Goal: Information Seeking & Learning: Compare options

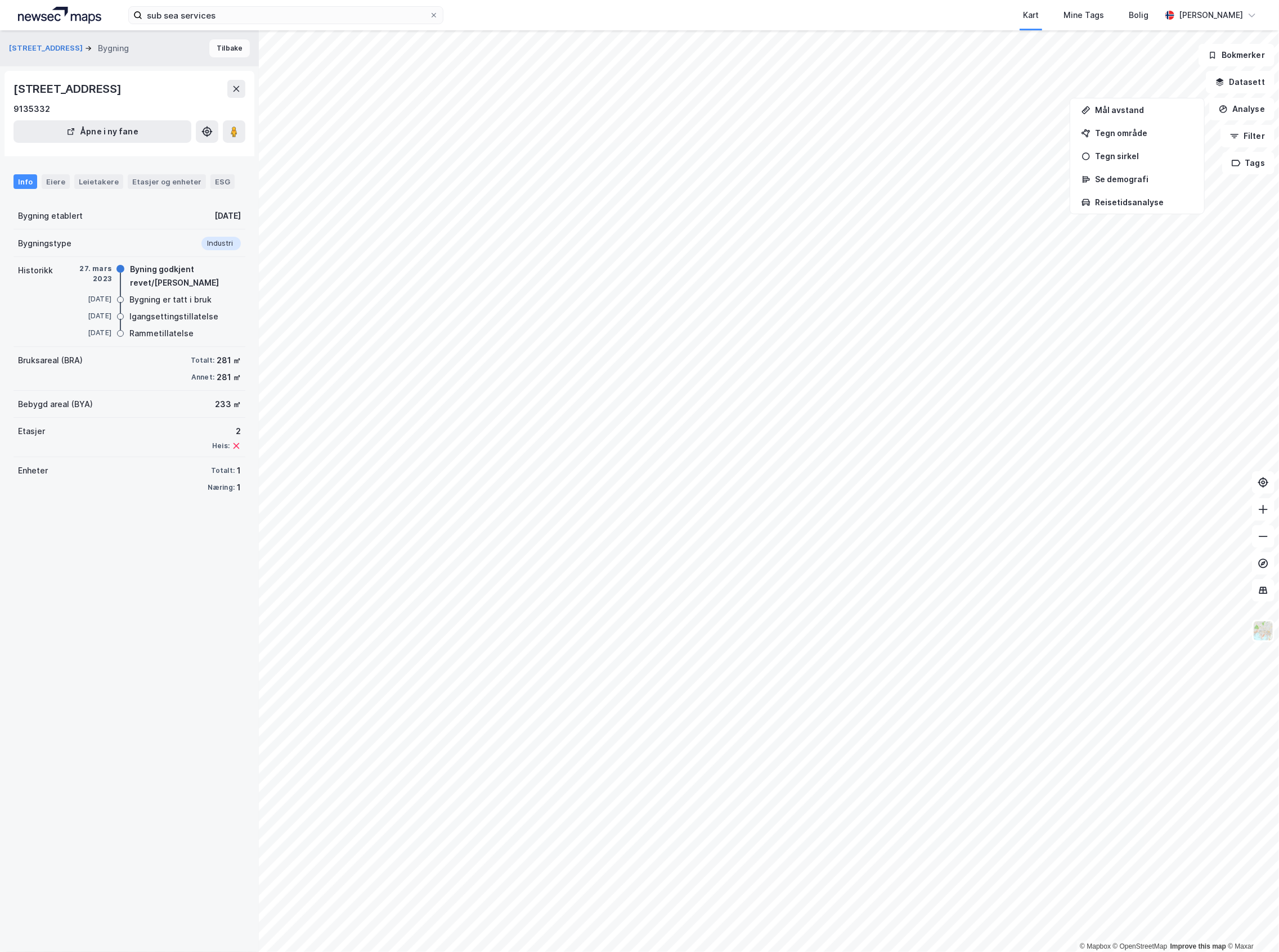
click at [210, 50] on button "Tilbake" at bounding box center [229, 49] width 41 height 18
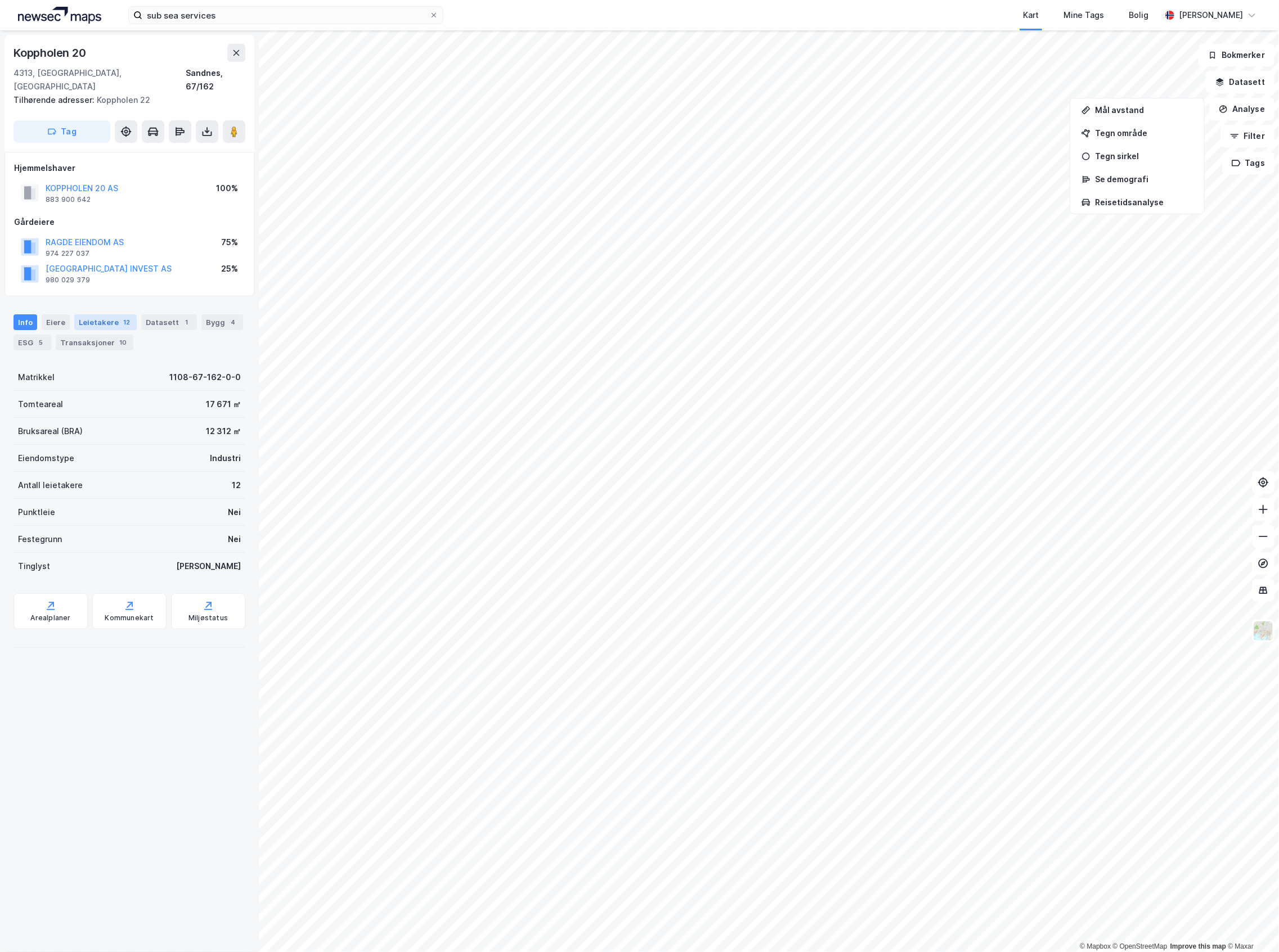
click at [118, 317] on div "Leietakere 12" at bounding box center [105, 322] width 63 height 15
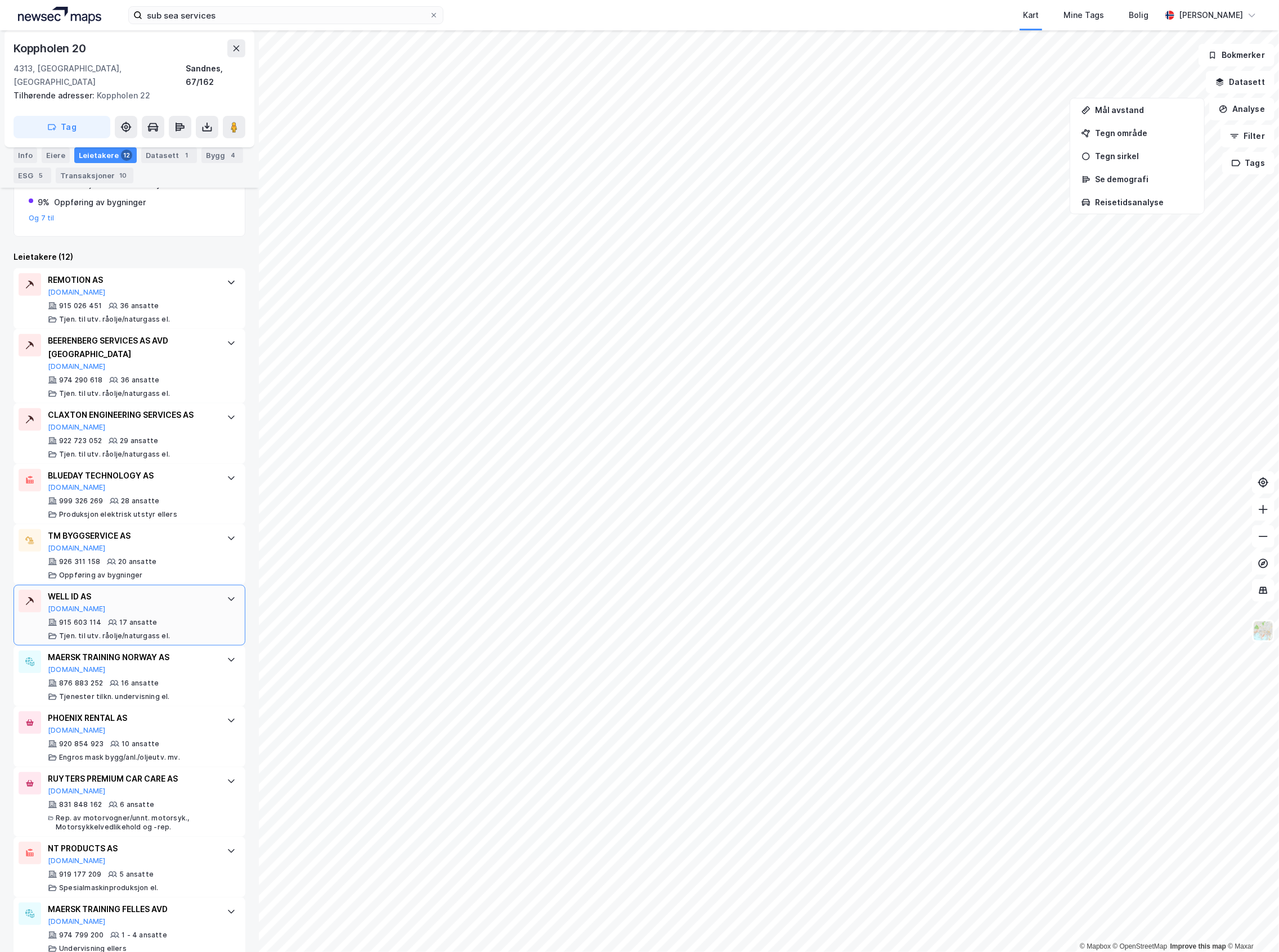
scroll to position [300, 0]
click at [210, 781] on div "RUYTERS PREMIUM CAR CARE AS [DOMAIN_NAME] 831 848 162 6 ansatte Rep. av motorvo…" at bounding box center [129, 801] width 232 height 70
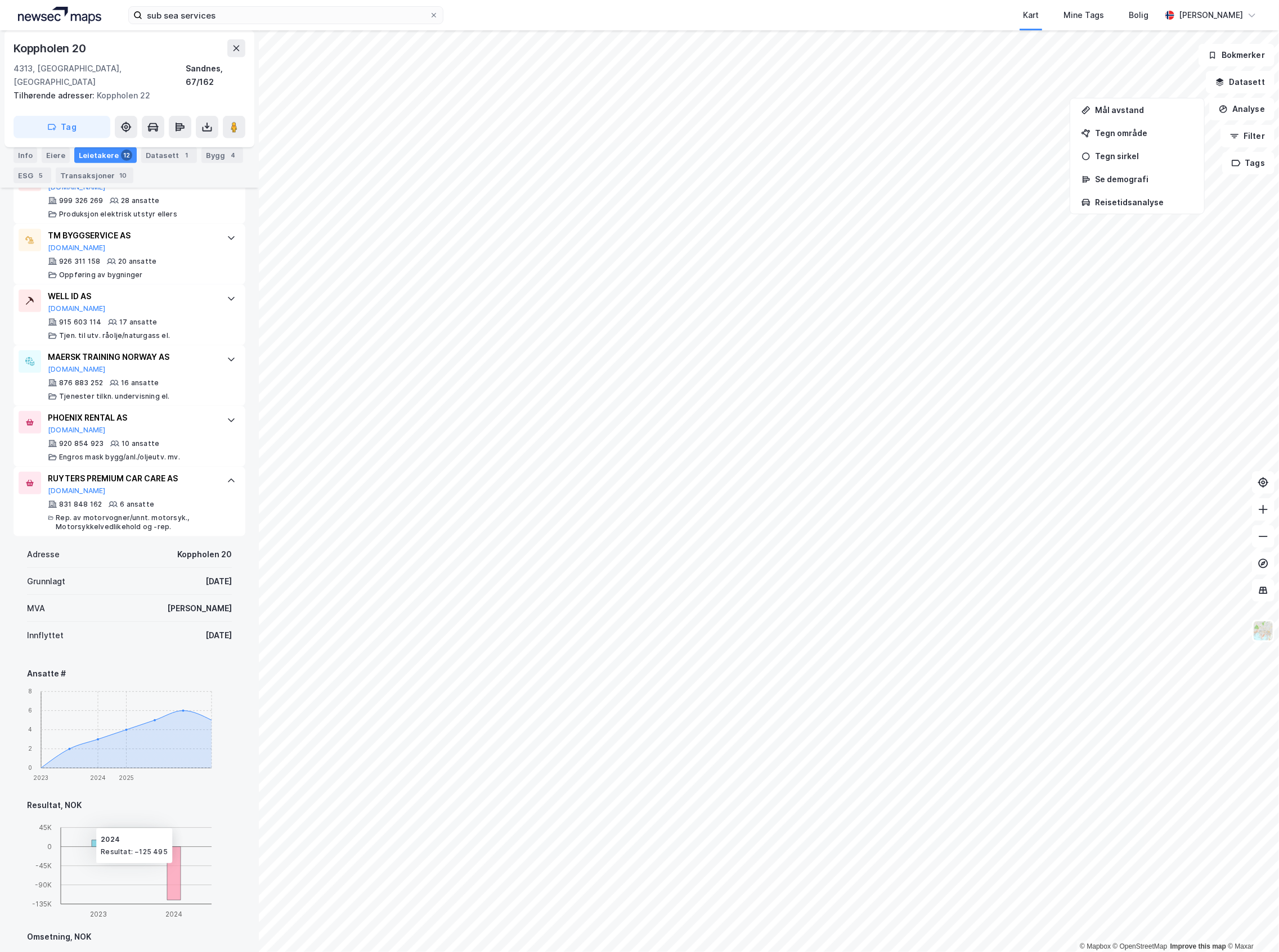
scroll to position [825, 0]
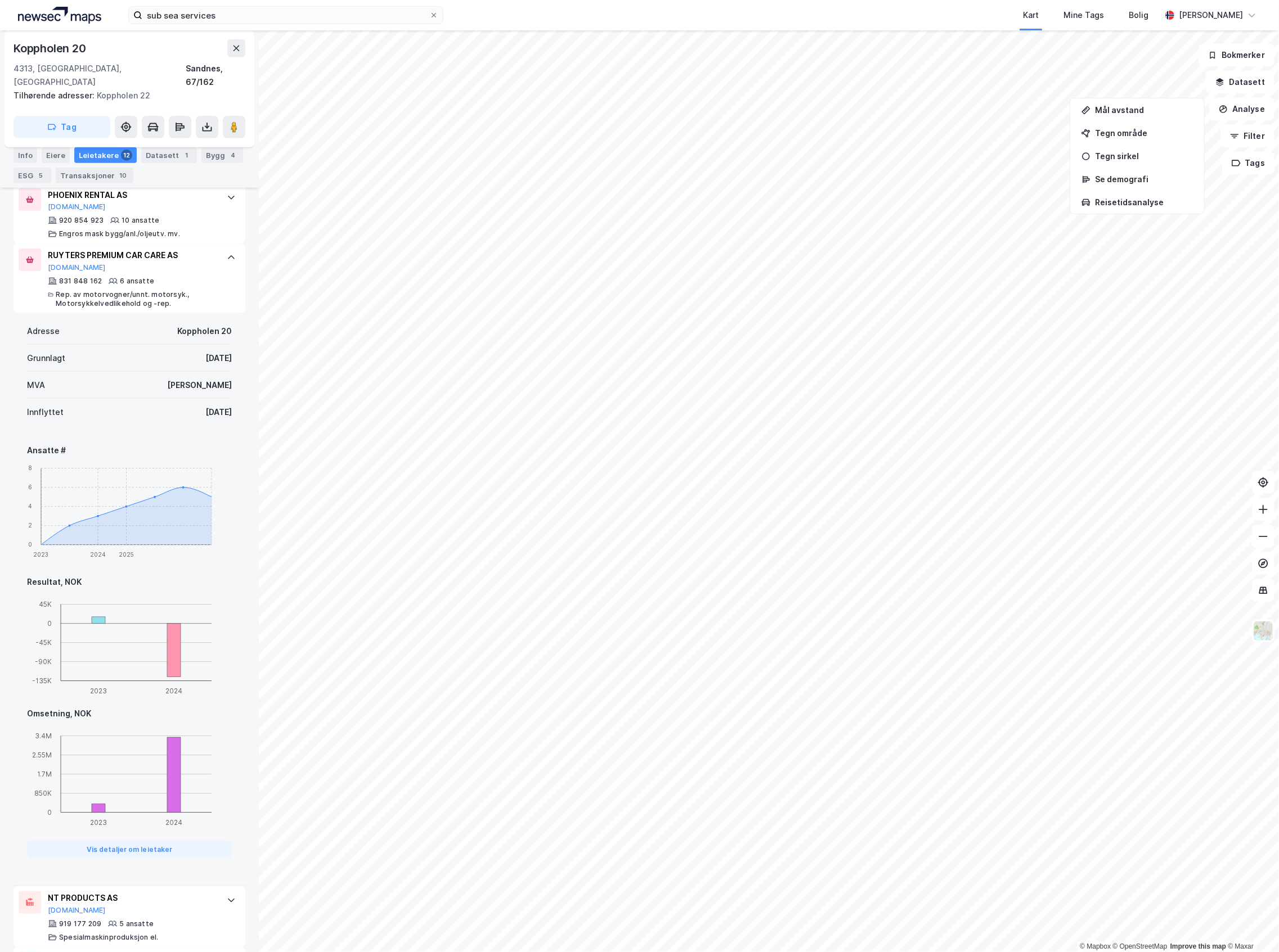
click at [225, 629] on div "Adresse Koppholen 20 Grunnlagt [DATE] MVA Ja Innflyttet [DATE] Ansatte # 2023 2…" at bounding box center [129, 599] width 232 height 573
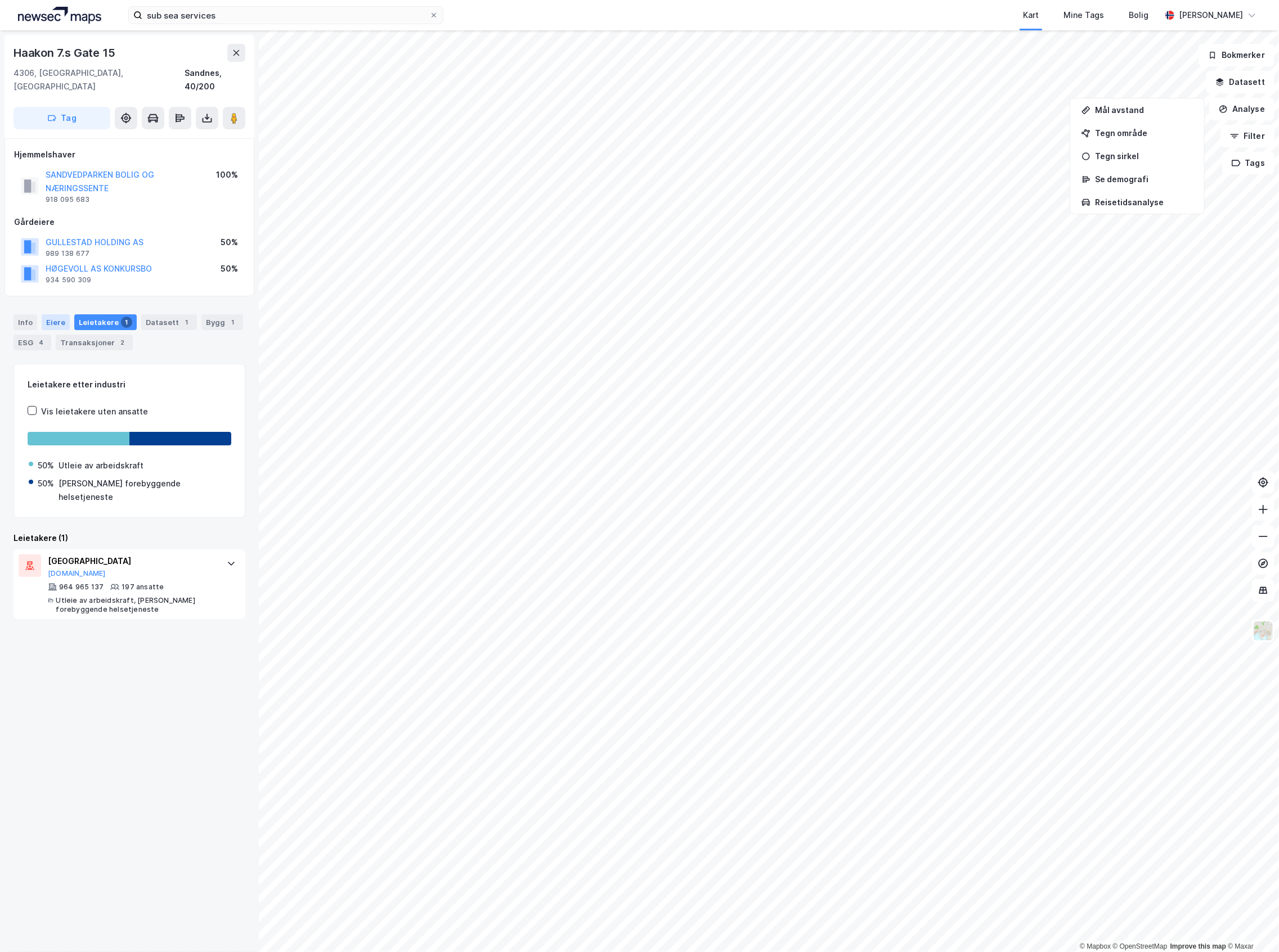
click at [55, 315] on div "Eiere" at bounding box center [56, 322] width 28 height 15
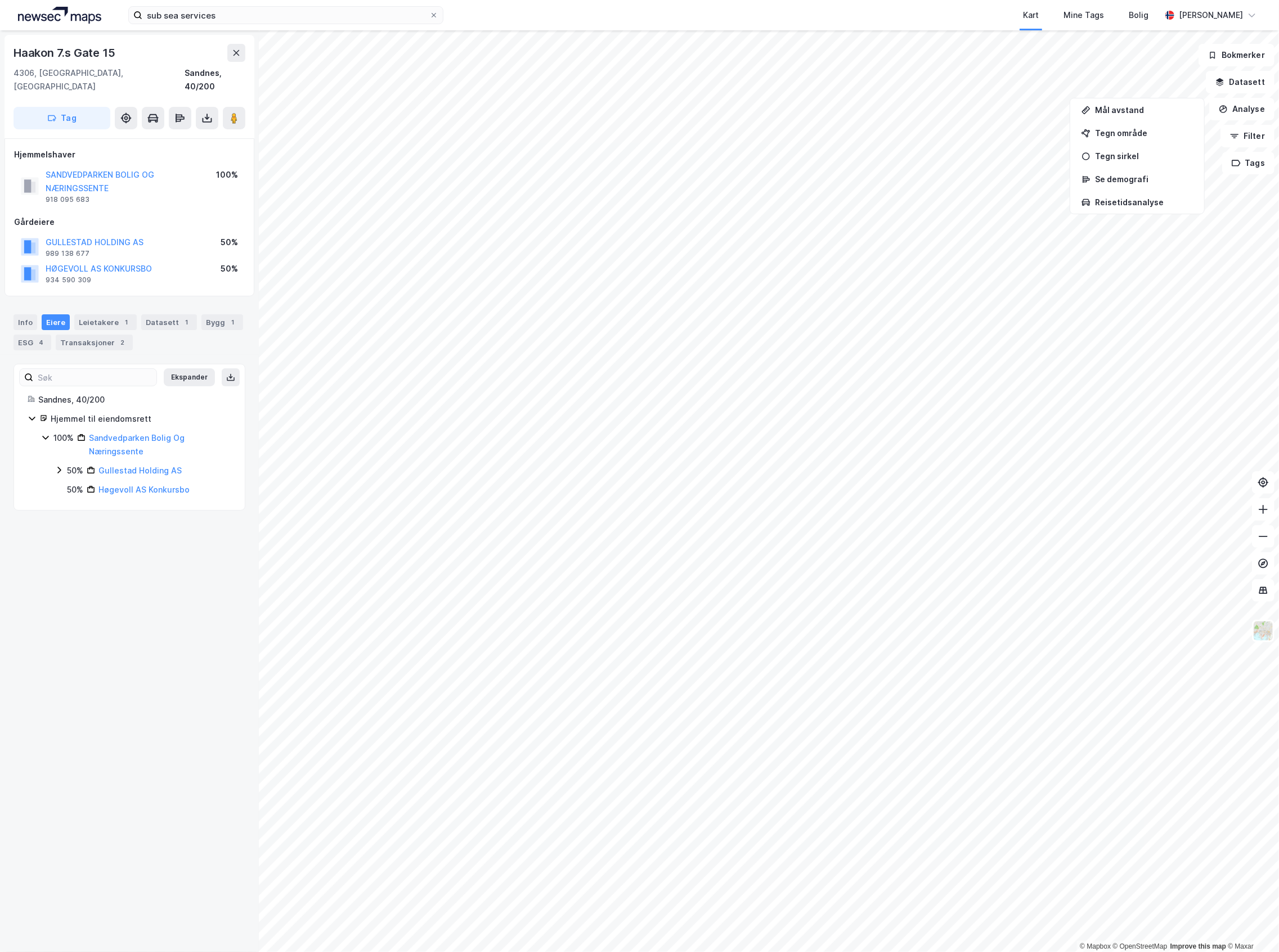
click at [74, 464] on div "50%" at bounding box center [75, 470] width 16 height 13
click at [118, 337] on div "2" at bounding box center [122, 343] width 11 height 11
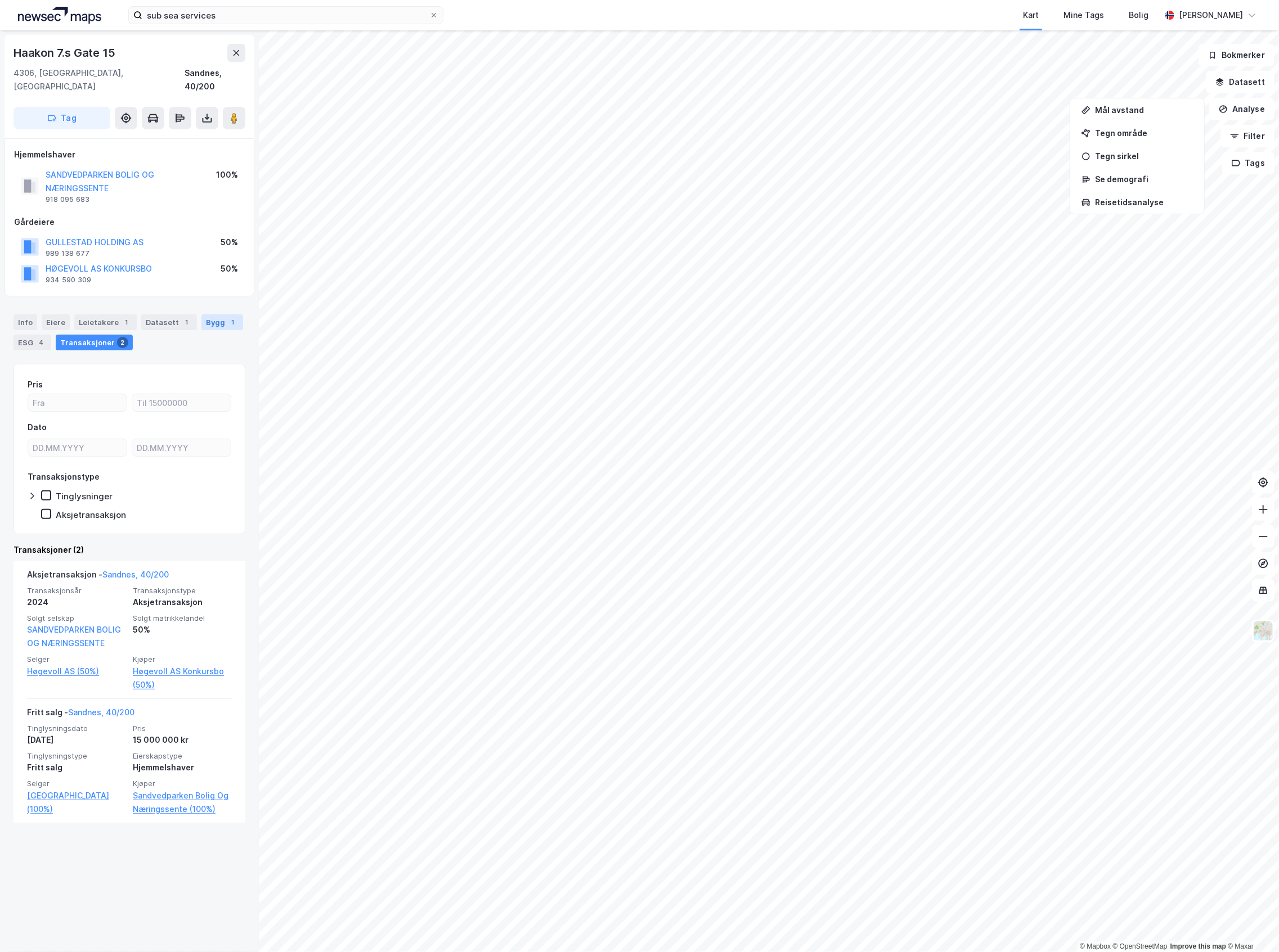
click at [205, 315] on div "Bygg 1" at bounding box center [222, 322] width 42 height 15
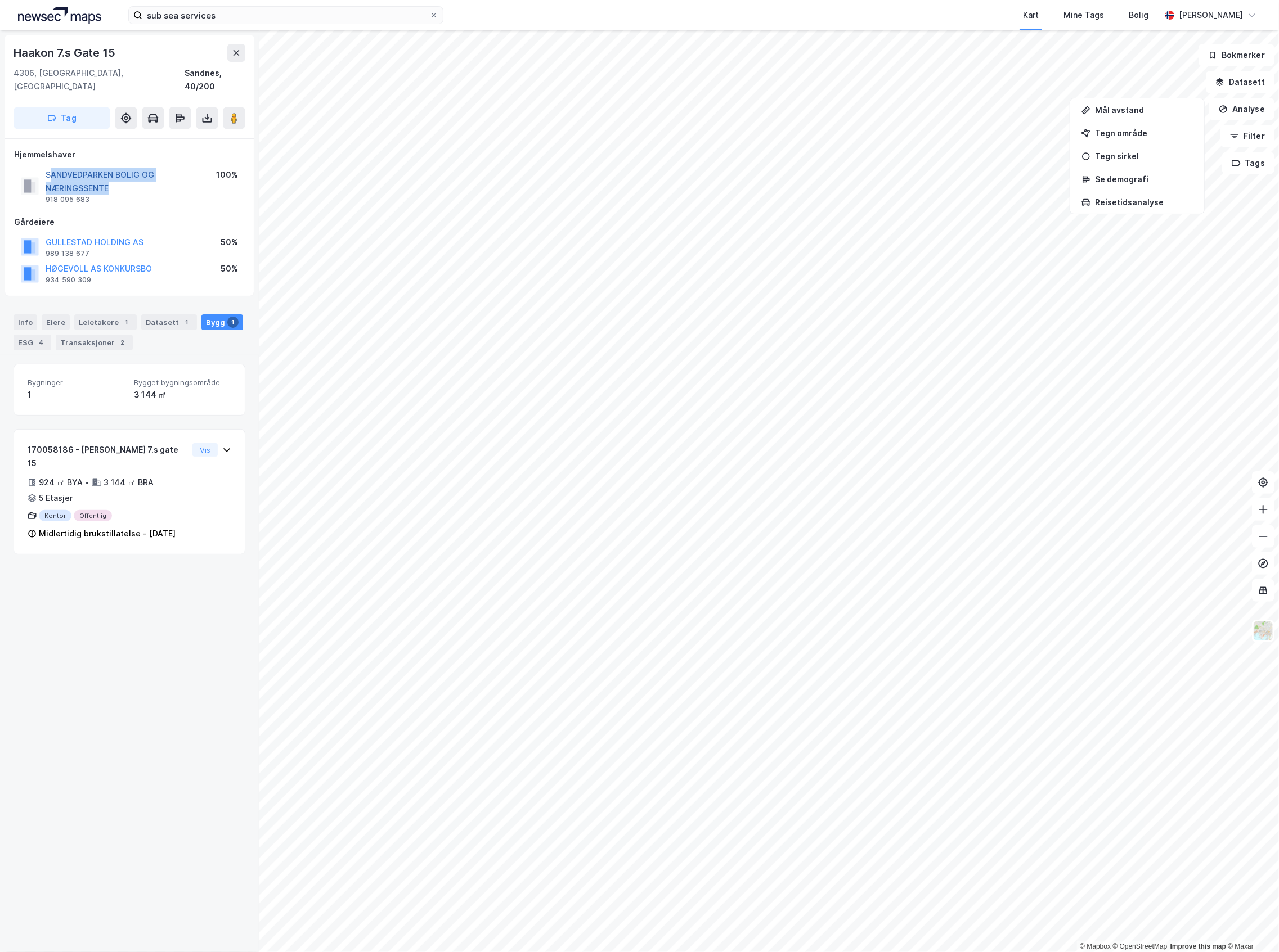
drag, startPoint x: 139, startPoint y: 179, endPoint x: 49, endPoint y: 158, distance: 92.4
click at [49, 168] on div "SANDVEDPARKEN BOLIG OG NÆRINGSSENTE" at bounding box center [131, 182] width 170 height 27
drag, startPoint x: 95, startPoint y: 186, endPoint x: 46, endPoint y: 184, distance: 49.0
click at [46, 184] on div "SANDVEDPARKEN BOLIG OG NÆRINGSSENTE 918 095 683" at bounding box center [131, 186] width 170 height 36
copy div "918 095 683"
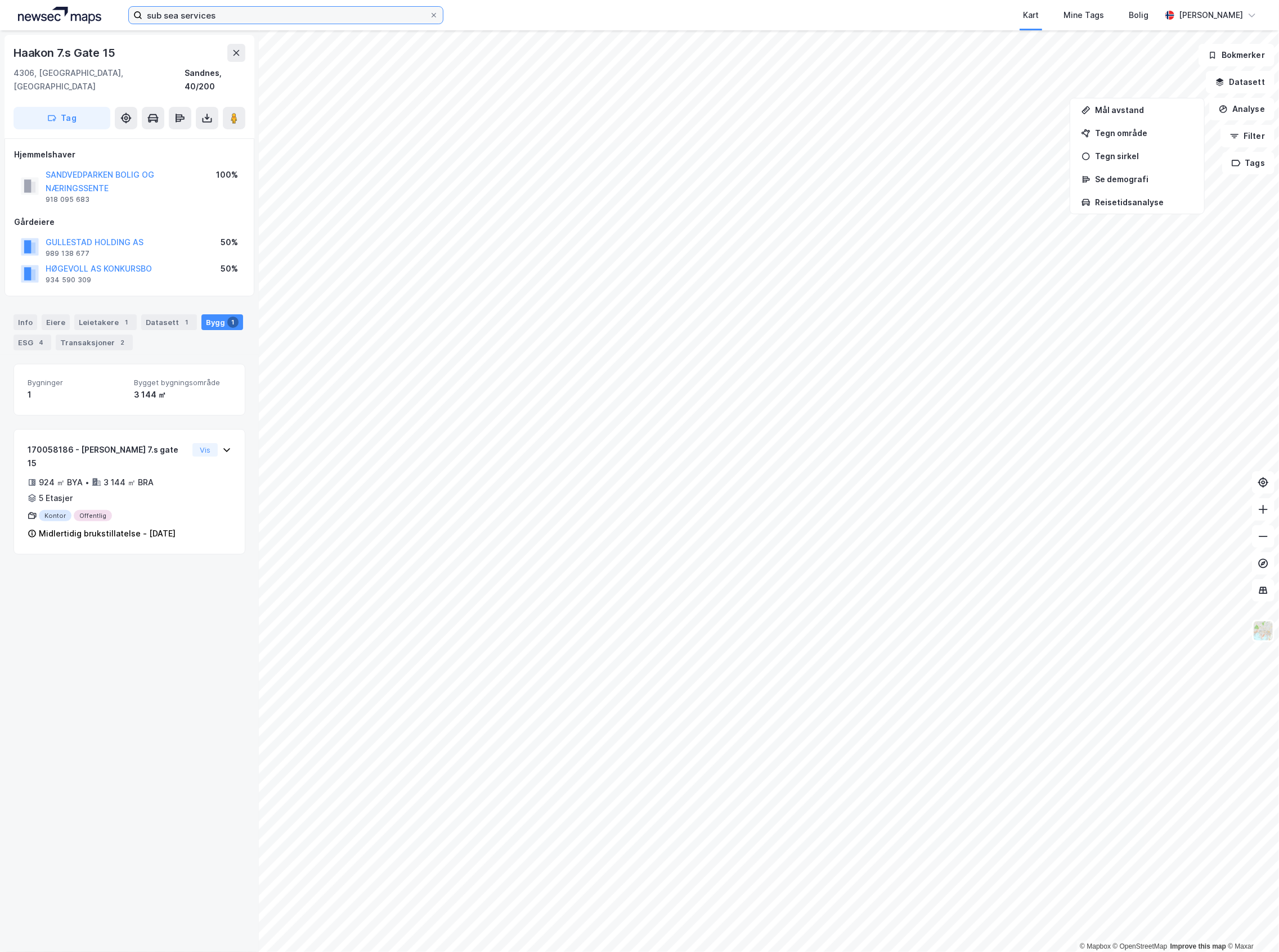
click at [243, 21] on input "sub sea services" at bounding box center [286, 15] width 287 height 17
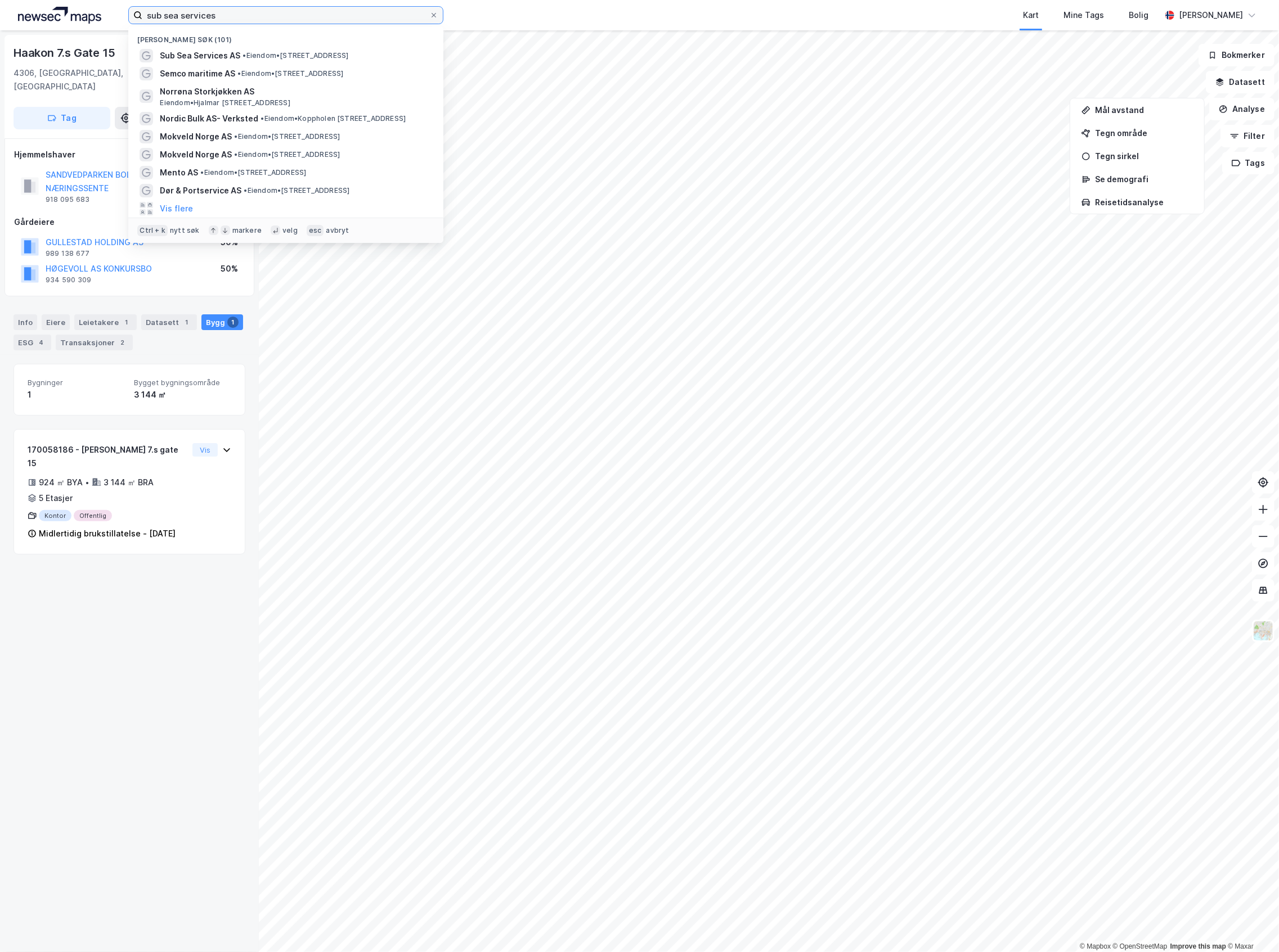
click at [243, 21] on input "sub sea services" at bounding box center [286, 15] width 287 height 17
paste input "Centennial Eiendom"
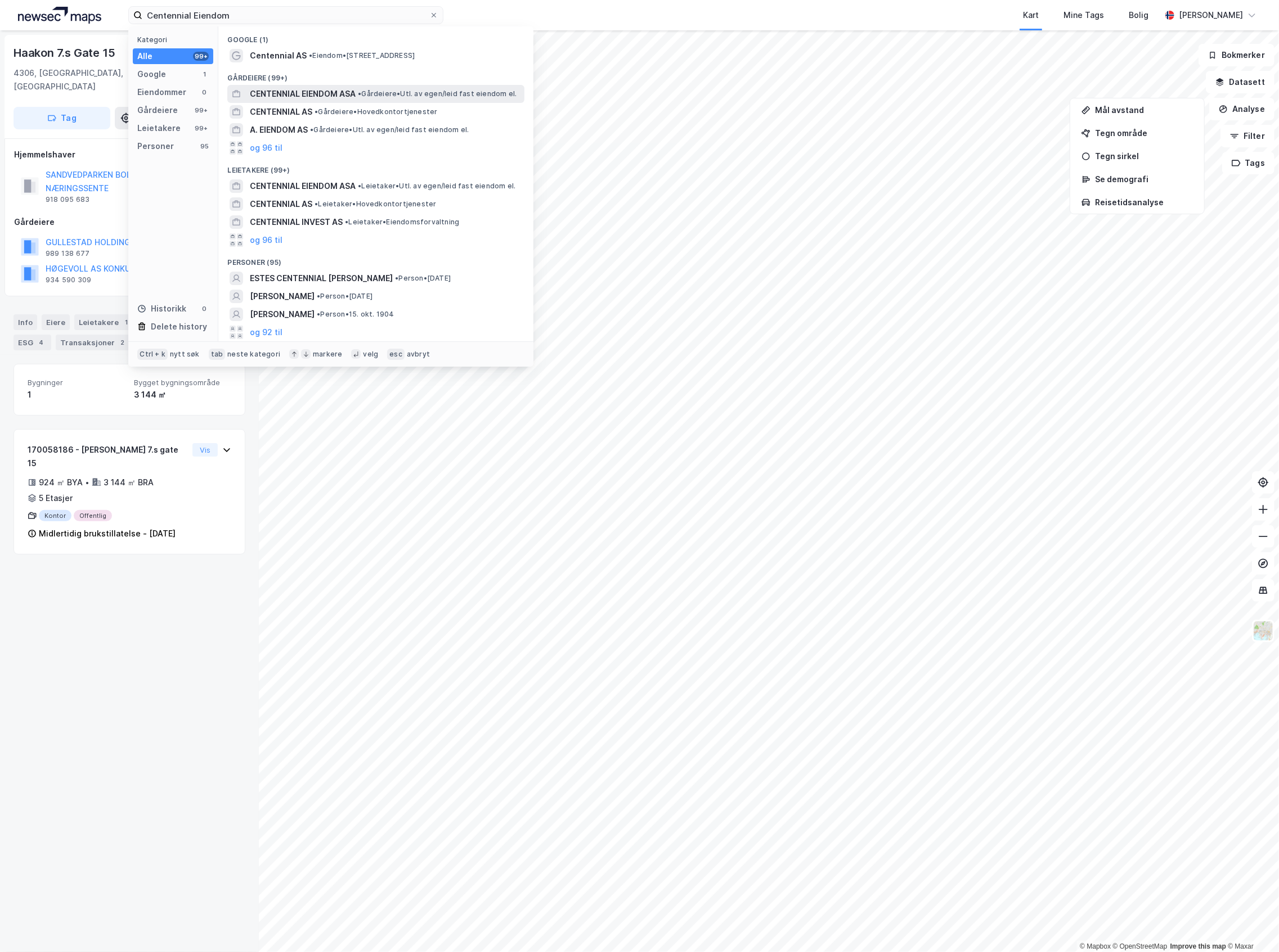
click at [355, 93] on span "CENTENNIAL EIENDOM ASA" at bounding box center [303, 94] width 106 height 13
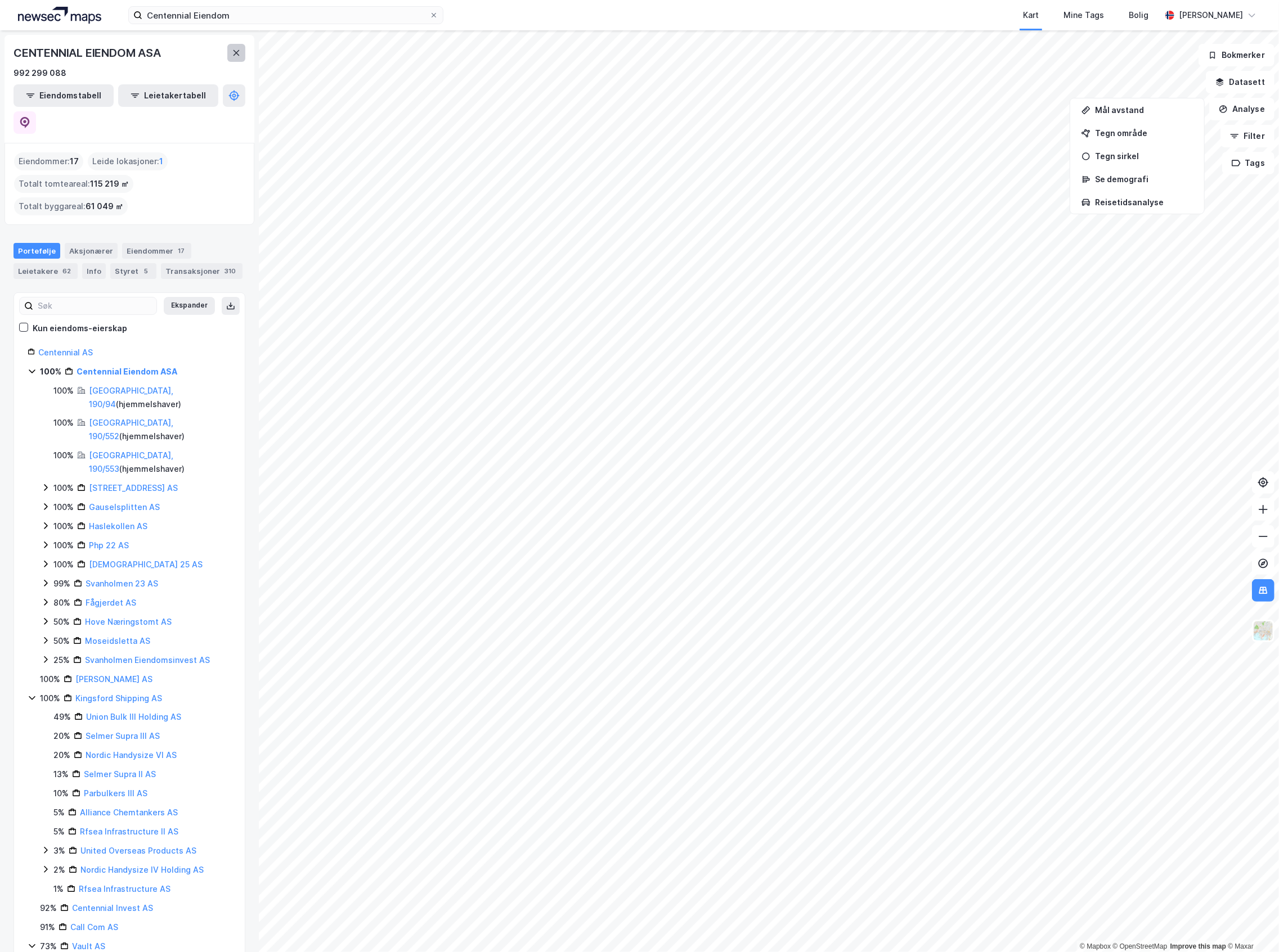
click at [237, 54] on icon at bounding box center [237, 53] width 6 height 6
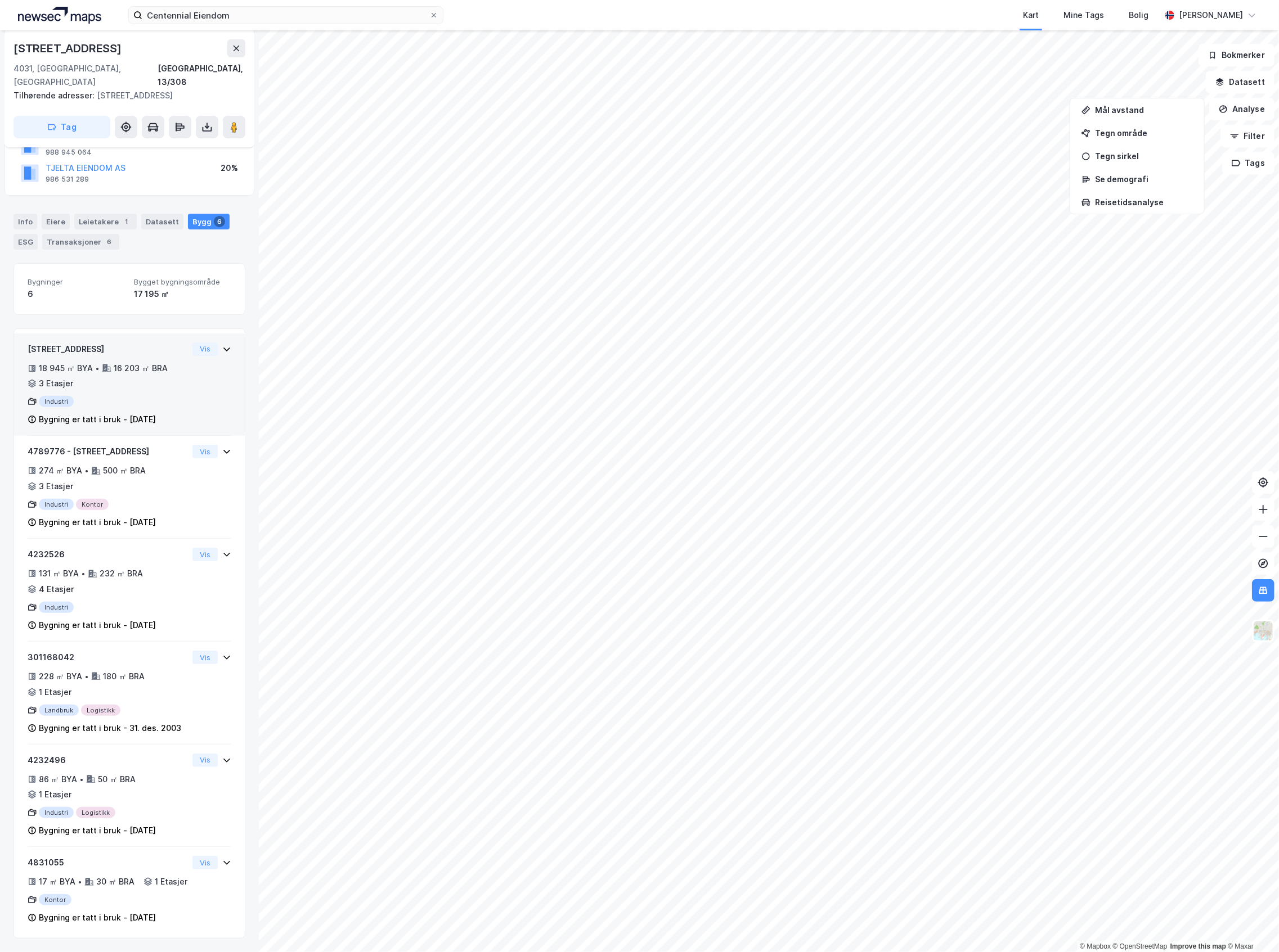
scroll to position [8, 0]
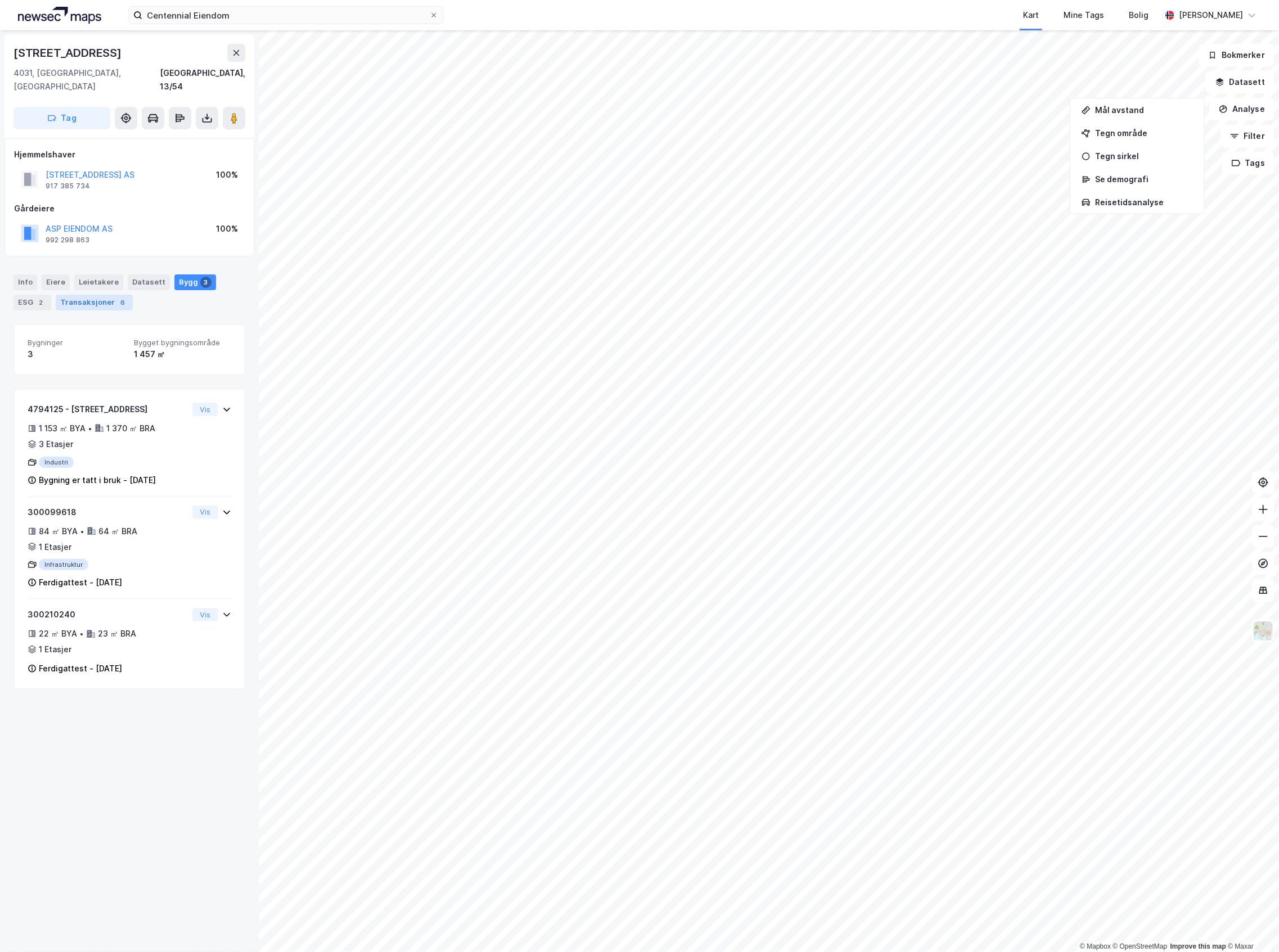
click at [100, 295] on div "Transaksjoner 6" at bounding box center [94, 303] width 77 height 15
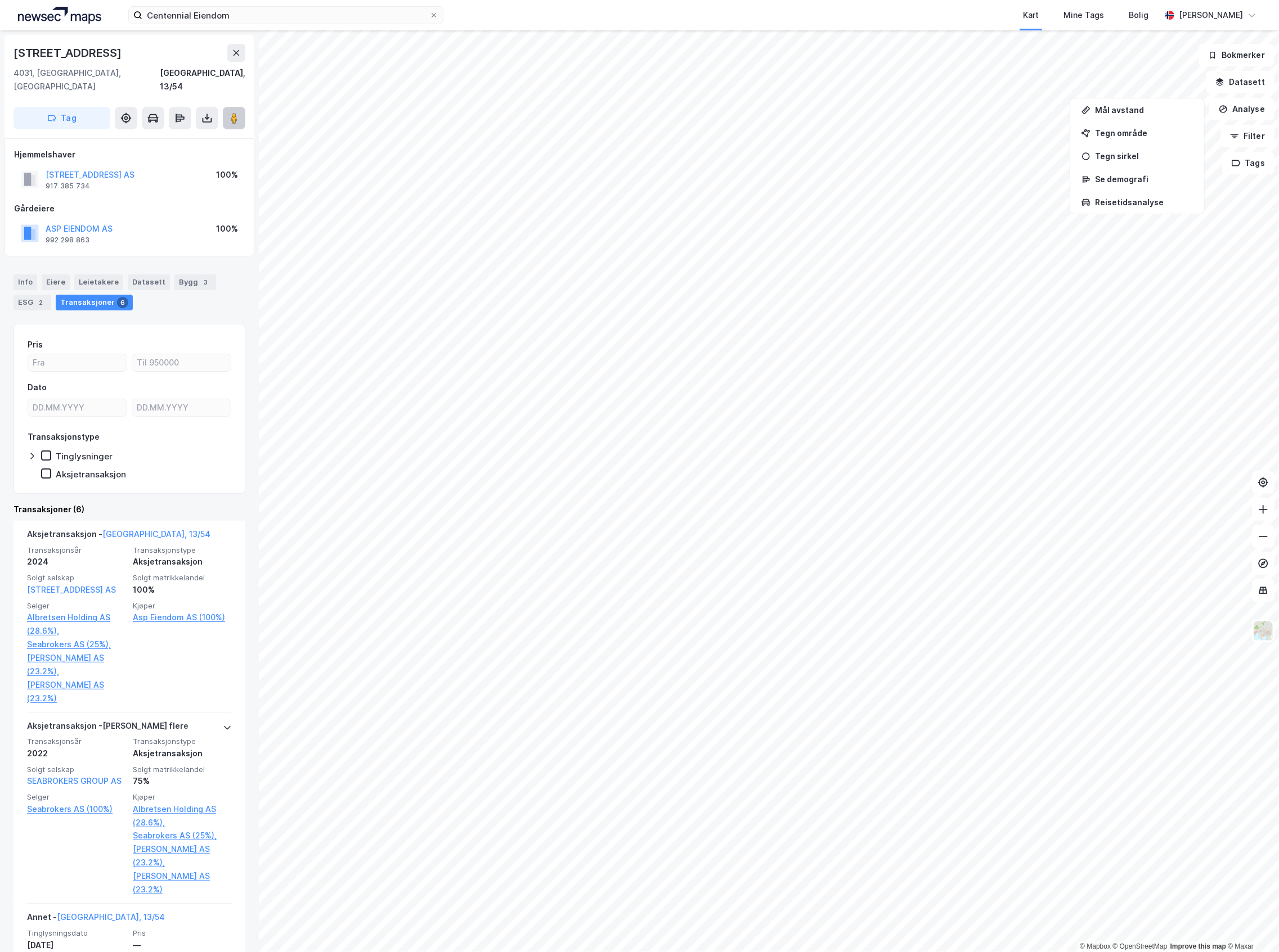
click at [239, 111] on button at bounding box center [234, 118] width 23 height 23
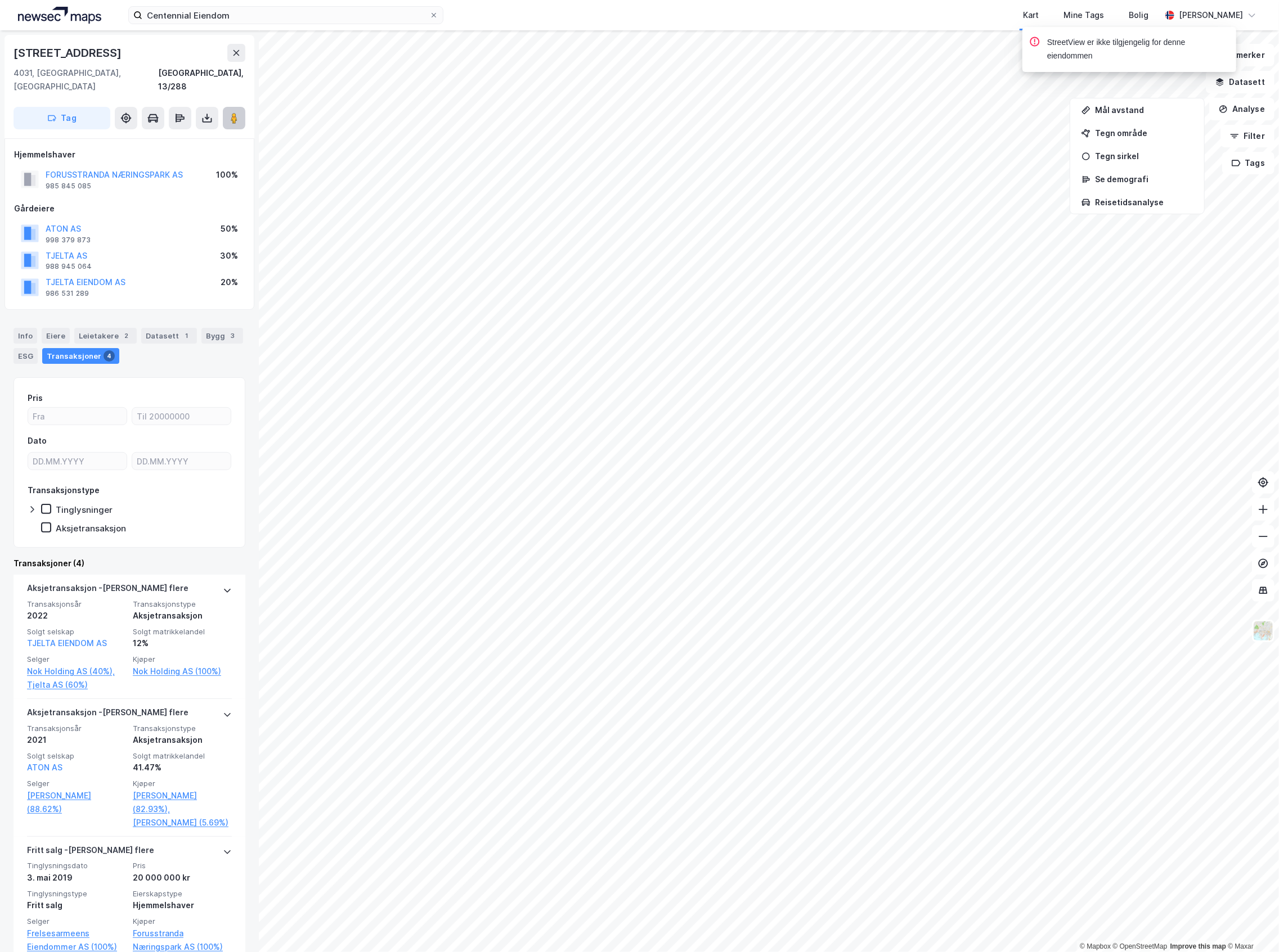
click at [225, 107] on button at bounding box center [234, 118] width 23 height 23
click at [237, 58] on button at bounding box center [237, 53] width 18 height 18
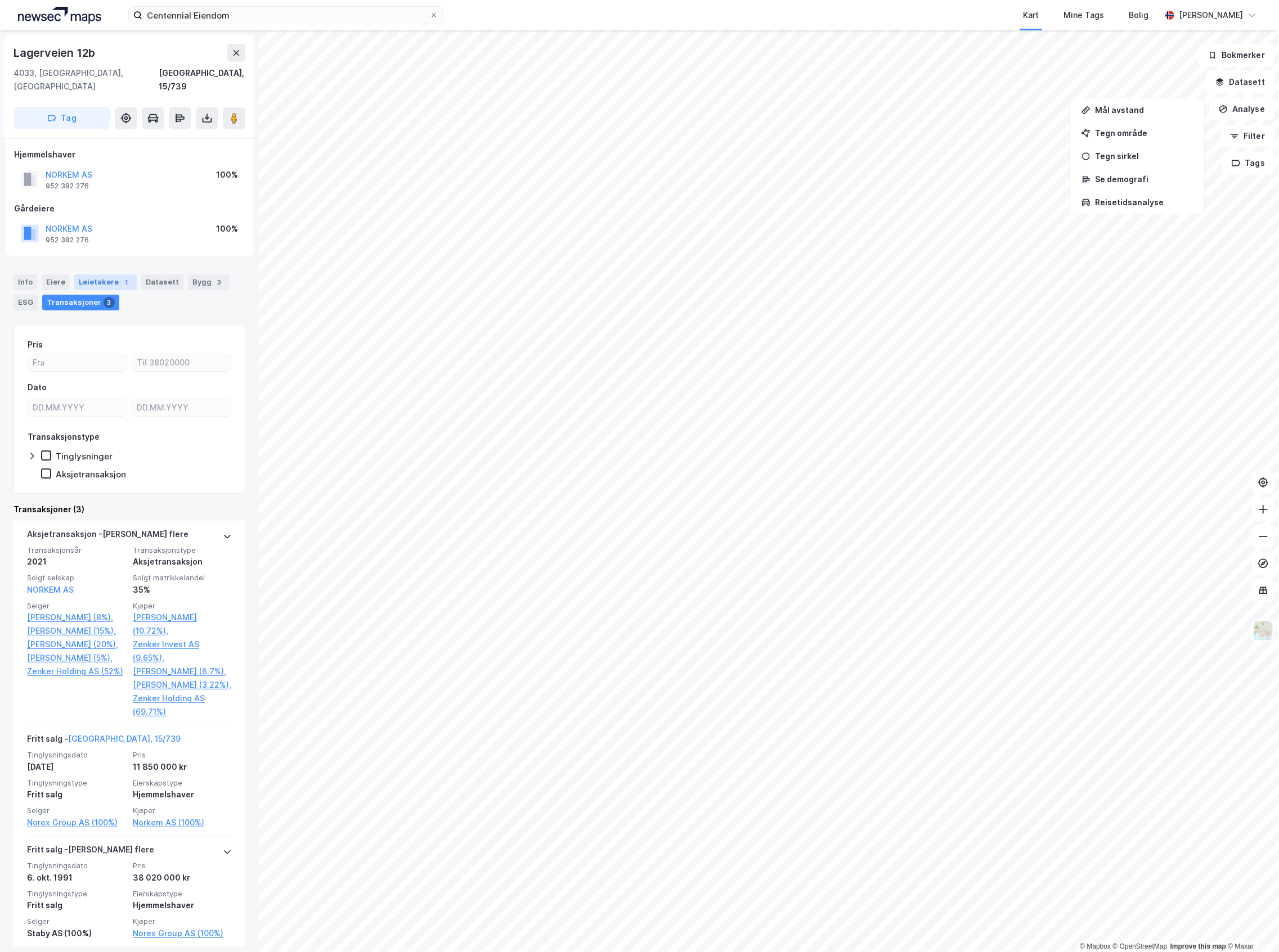
click at [96, 274] on div "Leietakere 1" at bounding box center [105, 282] width 63 height 15
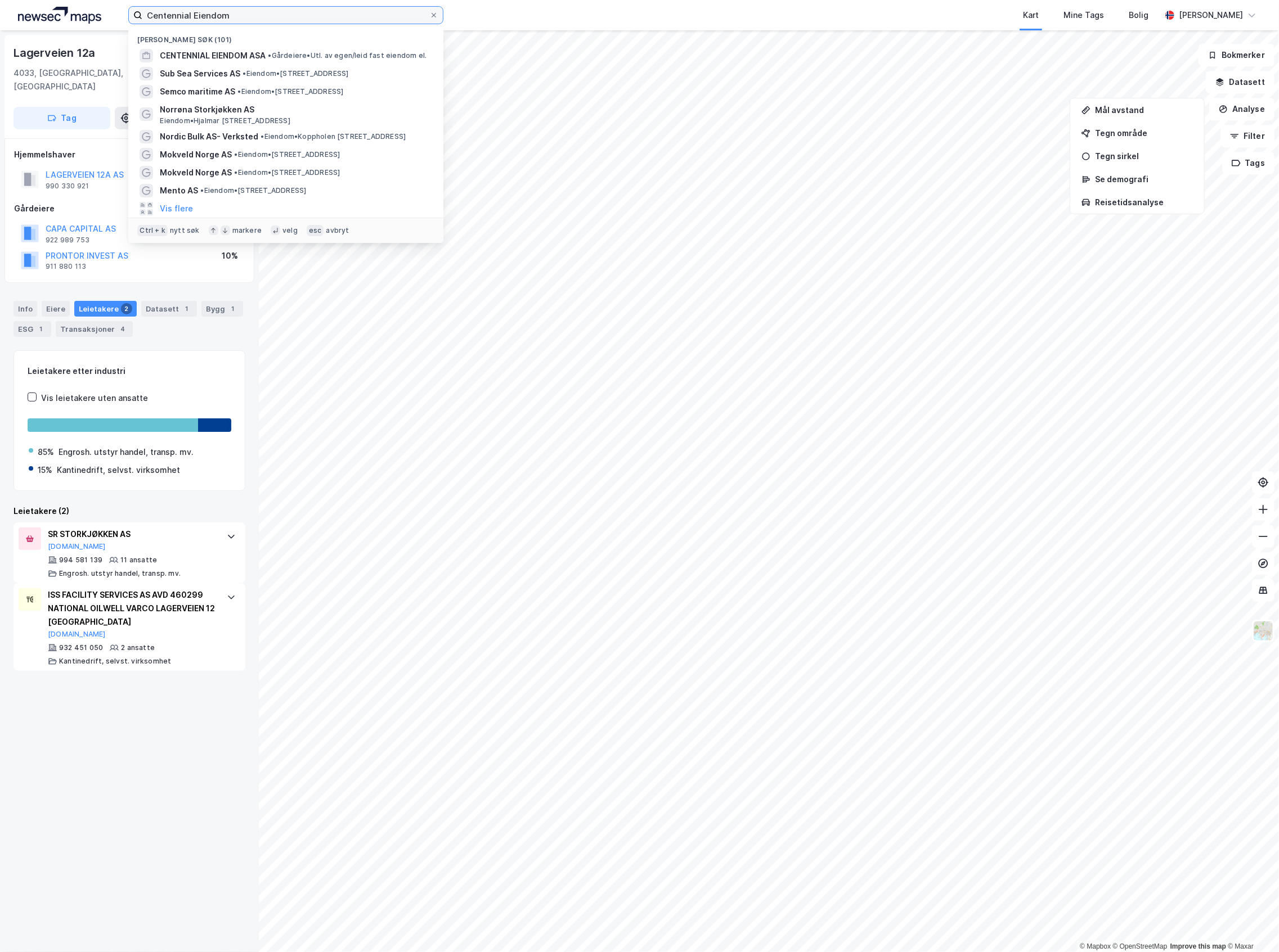
drag, startPoint x: 260, startPoint y: 7, endPoint x: 52, endPoint y: 23, distance: 208.6
click at [52, 23] on div "Centennial [PERSON_NAME] søk (101) CENTENNIAL EIENDOM ASA • Gårdeiere • Utl. av…" at bounding box center [639, 15] width 1279 height 30
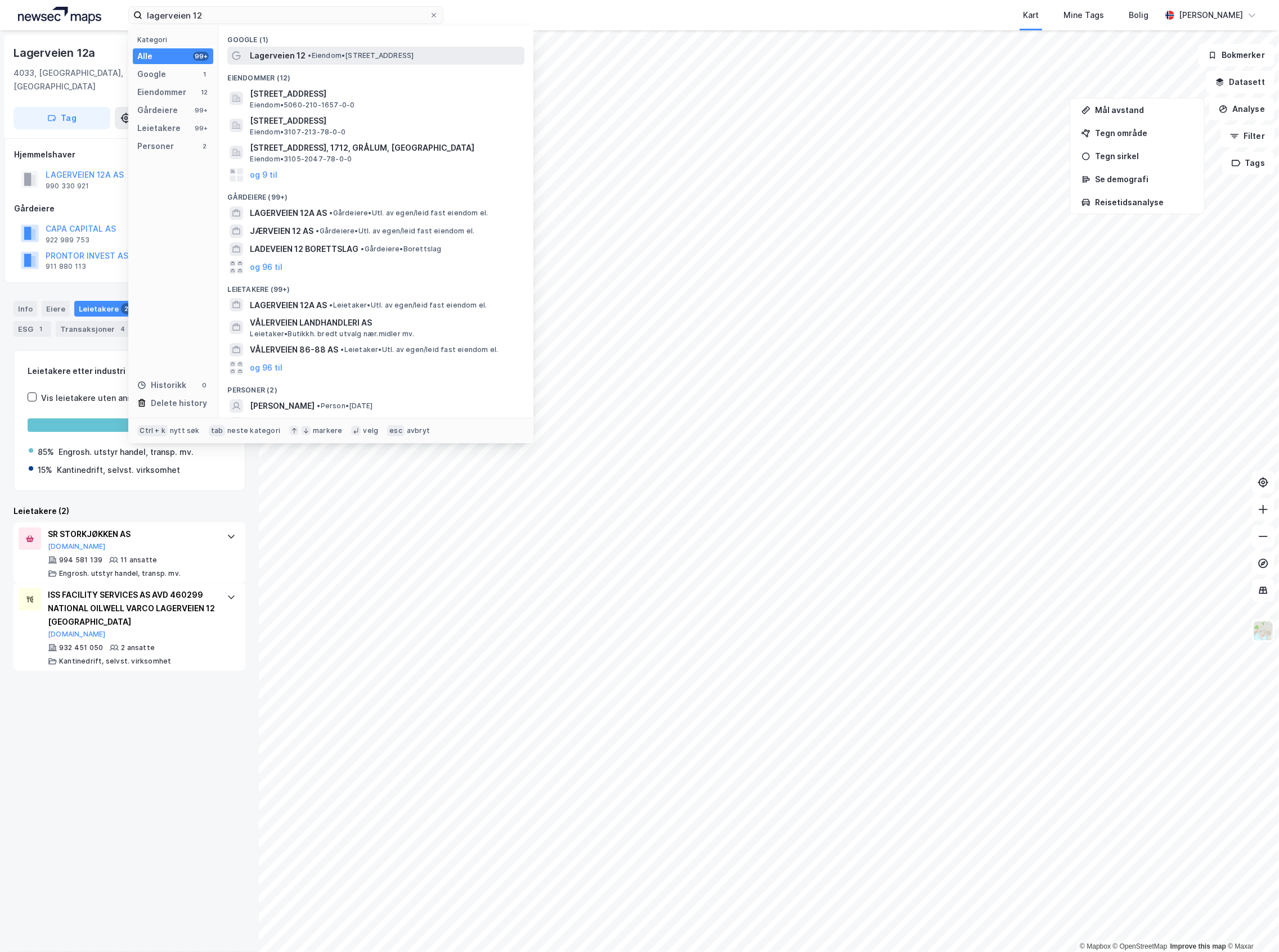
click at [358, 63] on div "Lagerveien 12 • Eiendom • [STREET_ADDRESS]" at bounding box center [376, 56] width 297 height 18
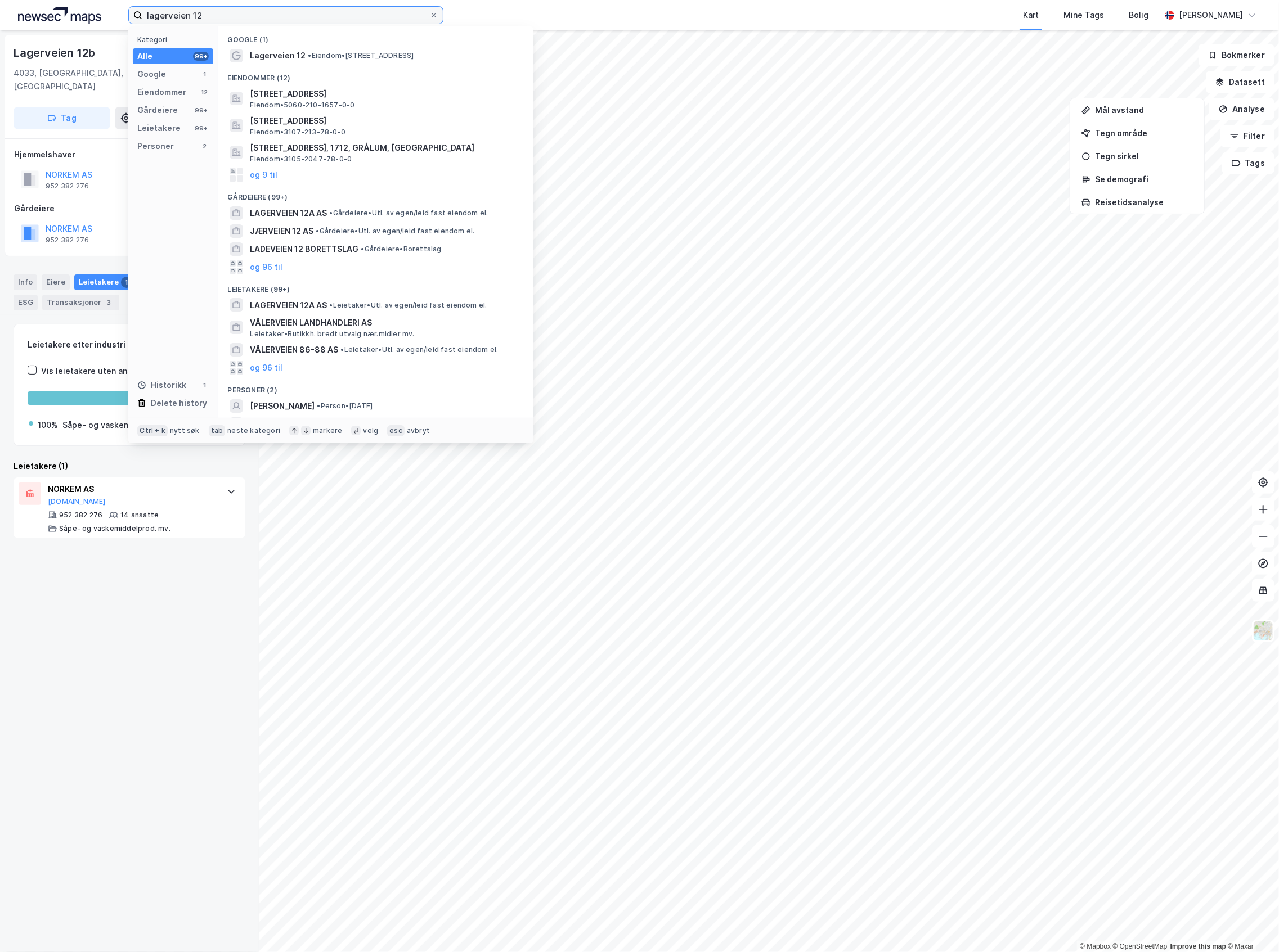
drag, startPoint x: 279, startPoint y: 7, endPoint x: 98, endPoint y: 17, distance: 181.3
click at [98, 17] on div "lagerveien 12 Kategori Alle 99+ Google 1 Eiendommer 12 Gårdeiere 99+ Leietakere…" at bounding box center [639, 15] width 1279 height 30
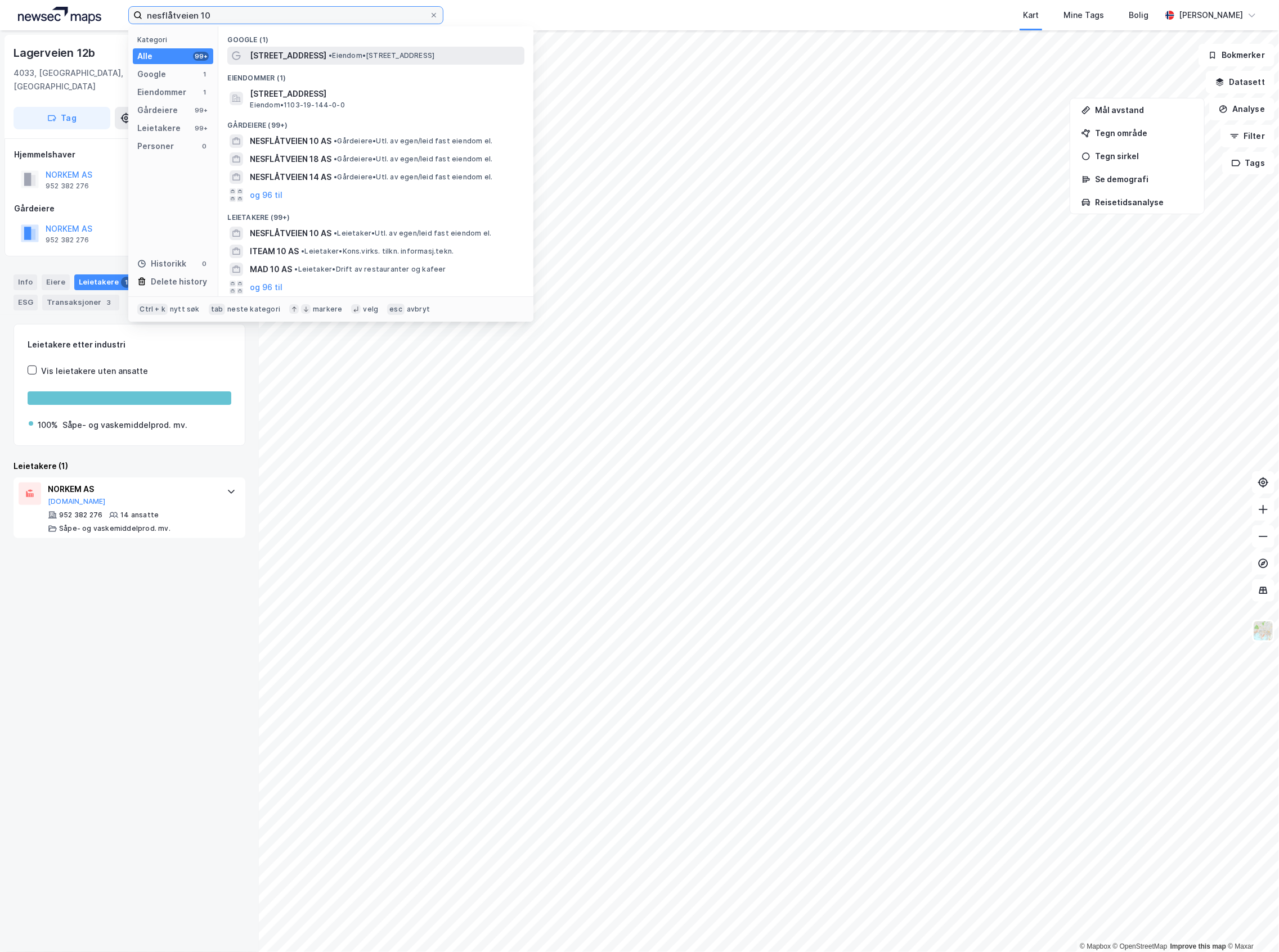
type input "nesflåtveien 10"
click at [359, 56] on span "• Eiendom • [STREET_ADDRESS]" at bounding box center [382, 56] width 106 height 9
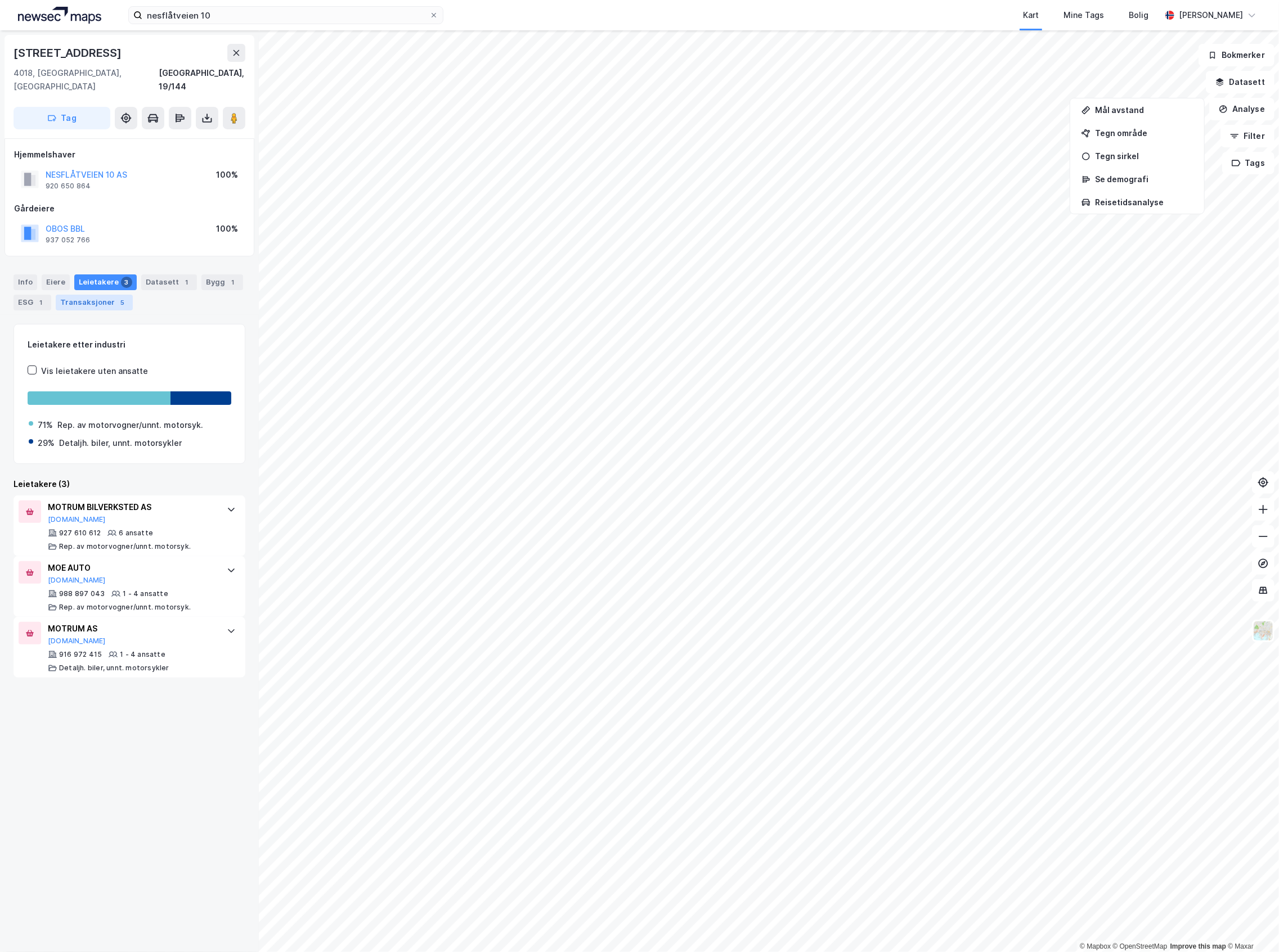
click at [111, 295] on div "Transaksjoner 5" at bounding box center [94, 303] width 77 height 15
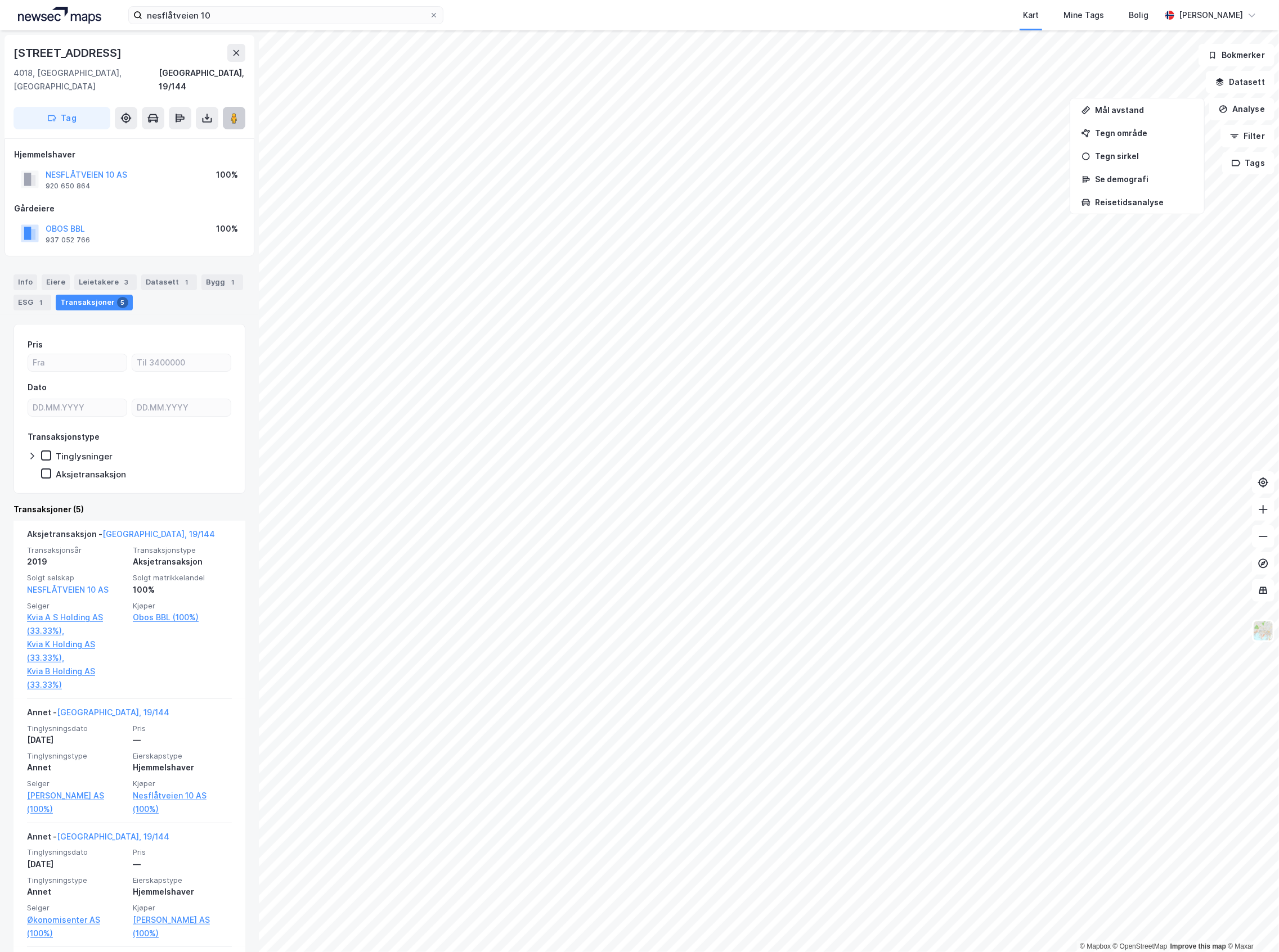
click at [232, 107] on button at bounding box center [234, 118] width 23 height 23
click at [234, 113] on image at bounding box center [234, 118] width 7 height 11
